Goal: Task Accomplishment & Management: Use online tool/utility

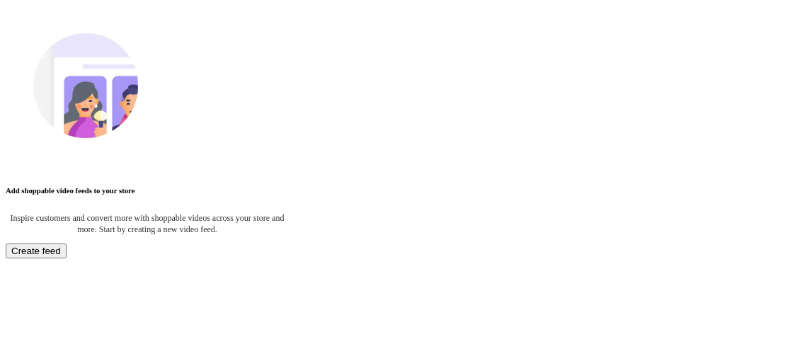
scroll to position [47, 0]
click at [61, 246] on span "Create feed" at bounding box center [36, 251] width 50 height 11
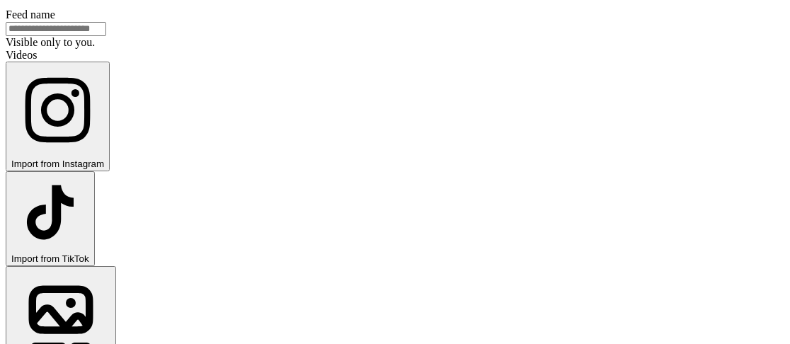
scroll to position [28, 0]
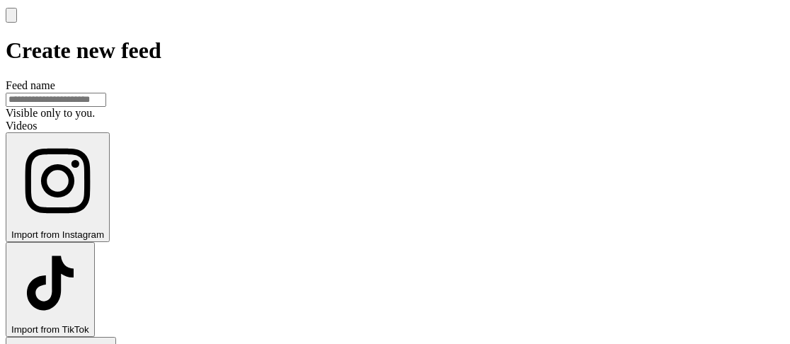
click at [106, 93] on input "Feed name" at bounding box center [56, 100] width 101 height 14
click at [104, 229] on span "Import from Instagram" at bounding box center [57, 234] width 93 height 11
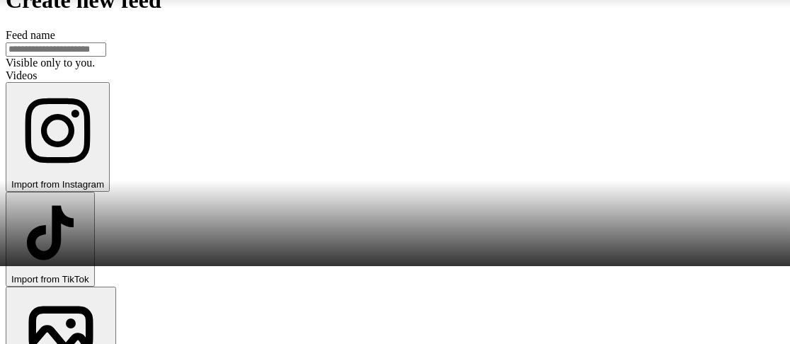
scroll to position [0, 0]
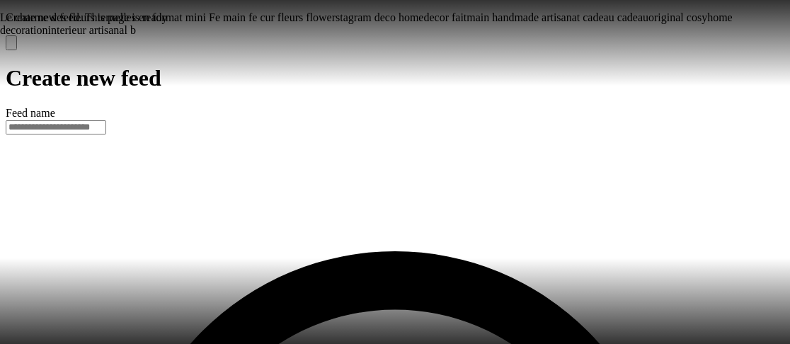
click at [106, 120] on input "Feed name" at bounding box center [56, 127] width 101 height 14
type input "*******"
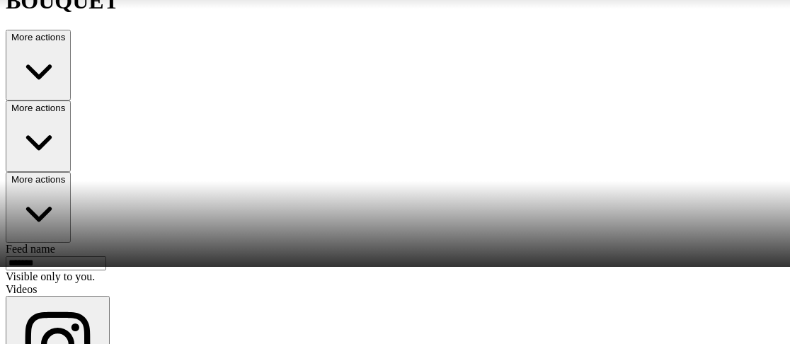
scroll to position [136, 0]
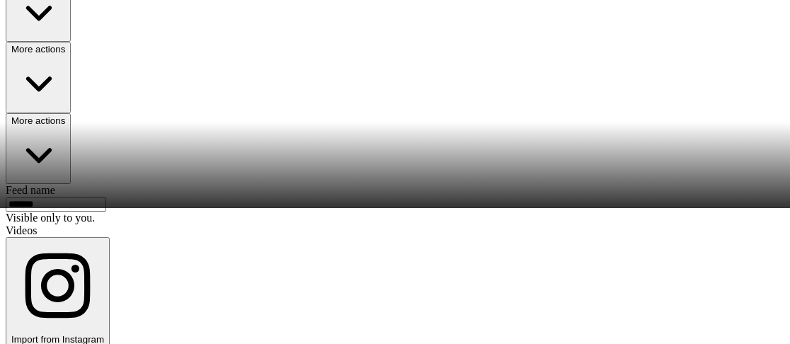
click at [171, 129] on div "Le charme des fleurs ternelles en format mini Fe main fe cur fleurs flowerstagr…" at bounding box center [395, 36] width 790 height 344
click at [119, 208] on div "Le charme des fleurs ternelles en format mini Fe main fe cur fleurs flowerstagr…" at bounding box center [395, 36] width 790 height 344
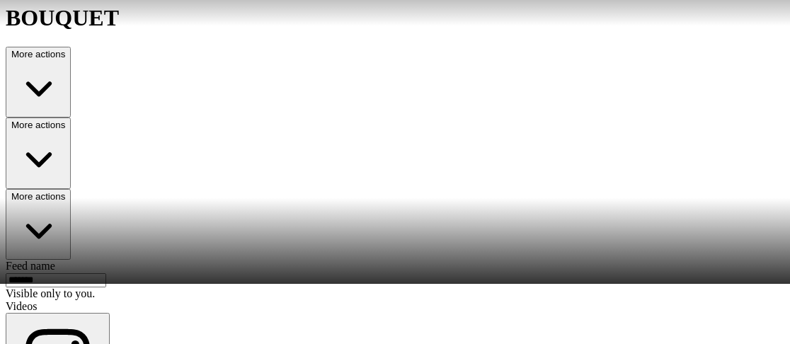
scroll to position [0, 0]
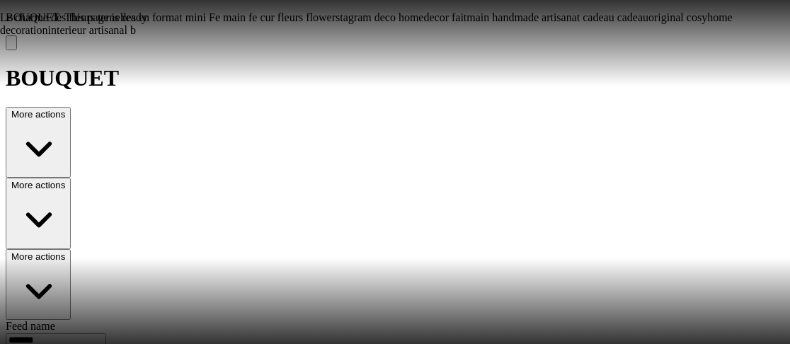
click at [71, 249] on button "More actions" at bounding box center [38, 284] width 65 height 71
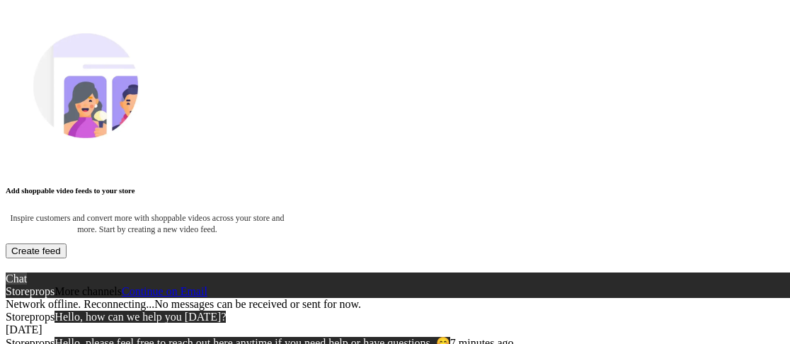
click at [61, 256] on span "Create feed" at bounding box center [36, 251] width 50 height 11
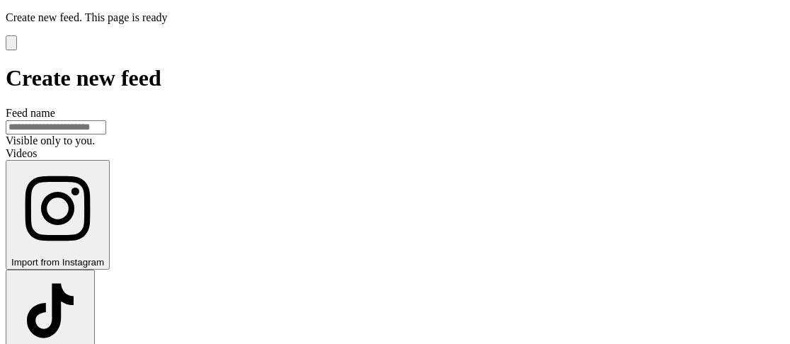
click at [104, 257] on span "Import from Instagram" at bounding box center [57, 262] width 93 height 11
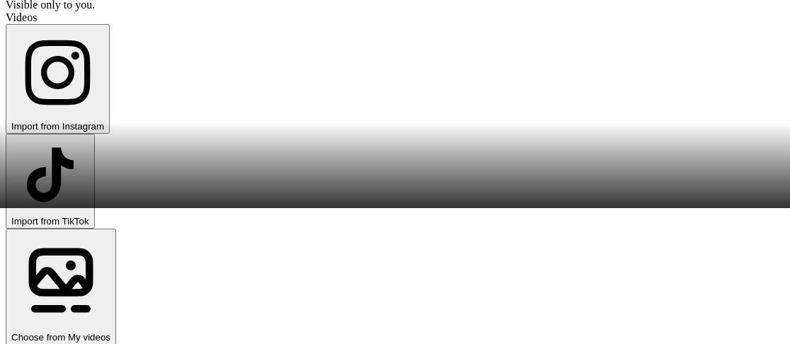
scroll to position [65, 0]
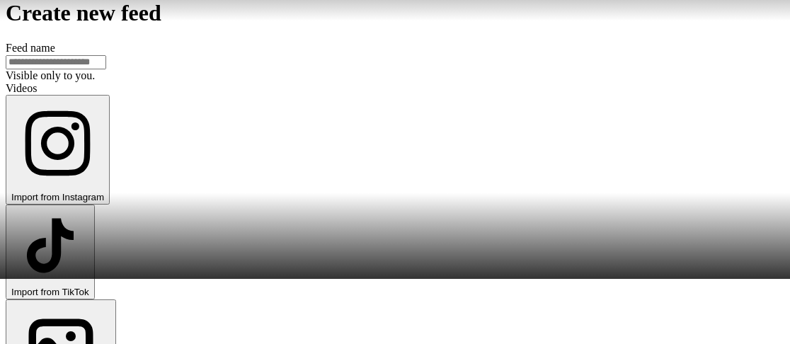
click at [106, 55] on input "Feed name" at bounding box center [56, 62] width 101 height 14
type input "*******"
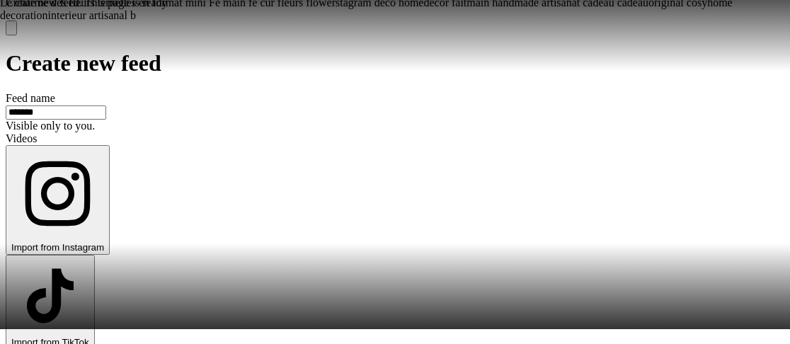
scroll to position [0, 0]
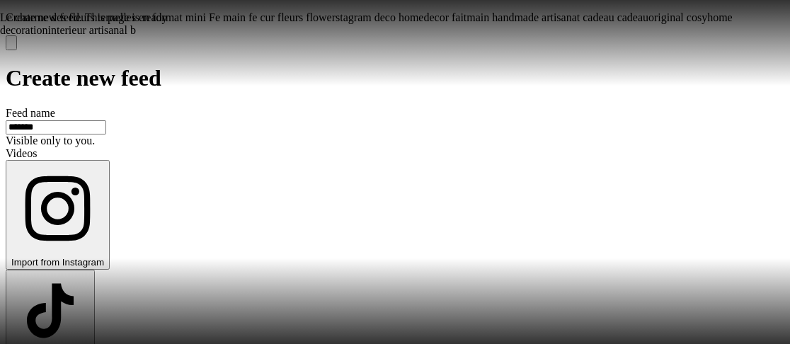
drag, startPoint x: 401, startPoint y: 98, endPoint x: 445, endPoint y: 103, distance: 44.3
click at [106, 120] on input "*******" at bounding box center [56, 127] width 101 height 14
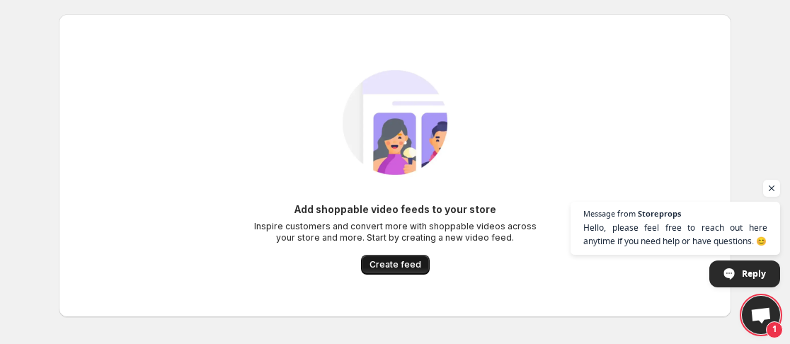
click at [408, 263] on span "Create feed" at bounding box center [396, 264] width 52 height 11
